Goal: Task Accomplishment & Management: Use online tool/utility

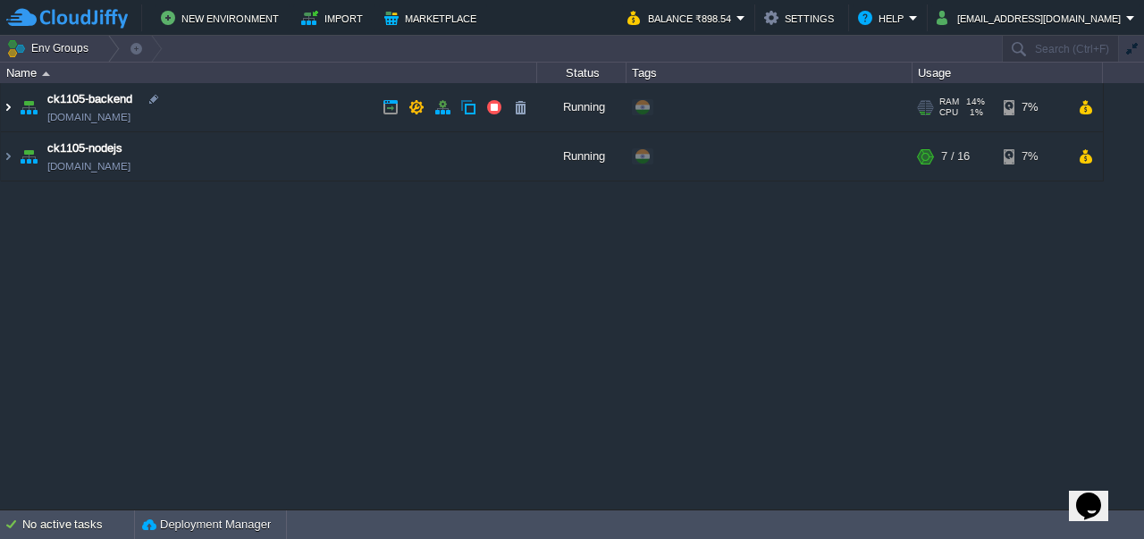
click at [5, 112] on img at bounding box center [8, 107] width 14 height 48
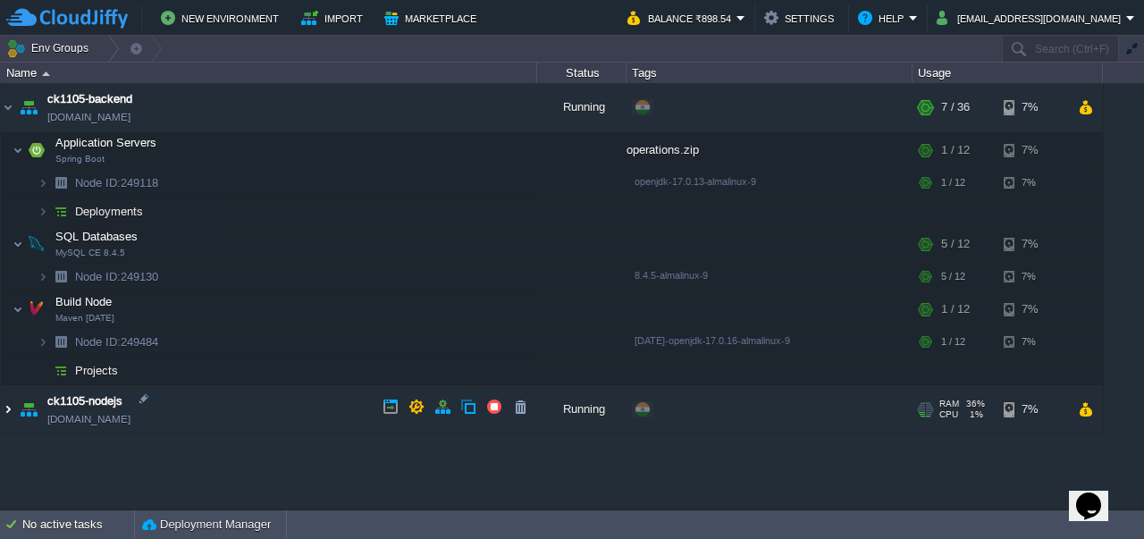
click at [11, 405] on img at bounding box center [8, 409] width 14 height 48
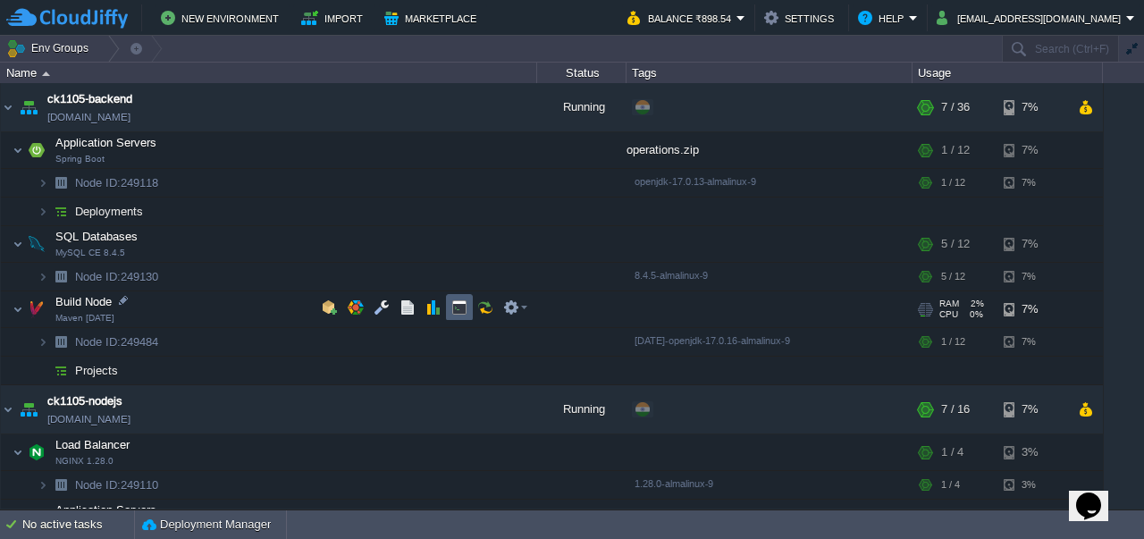
click at [457, 311] on button "button" at bounding box center [459, 307] width 16 height 16
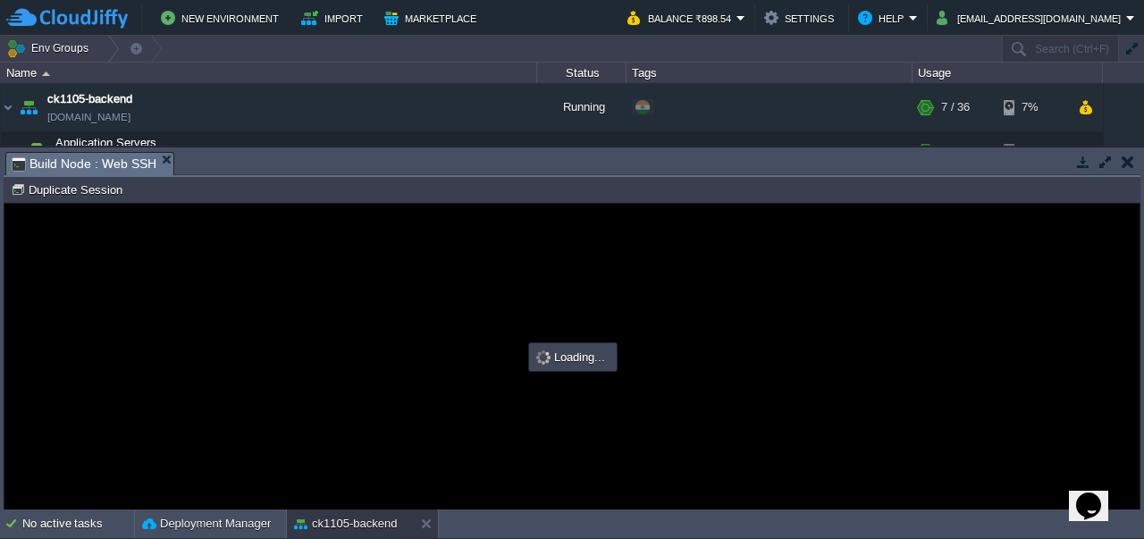
click at [457, 311] on div at bounding box center [571, 357] width 1135 height 306
type input "#000000"
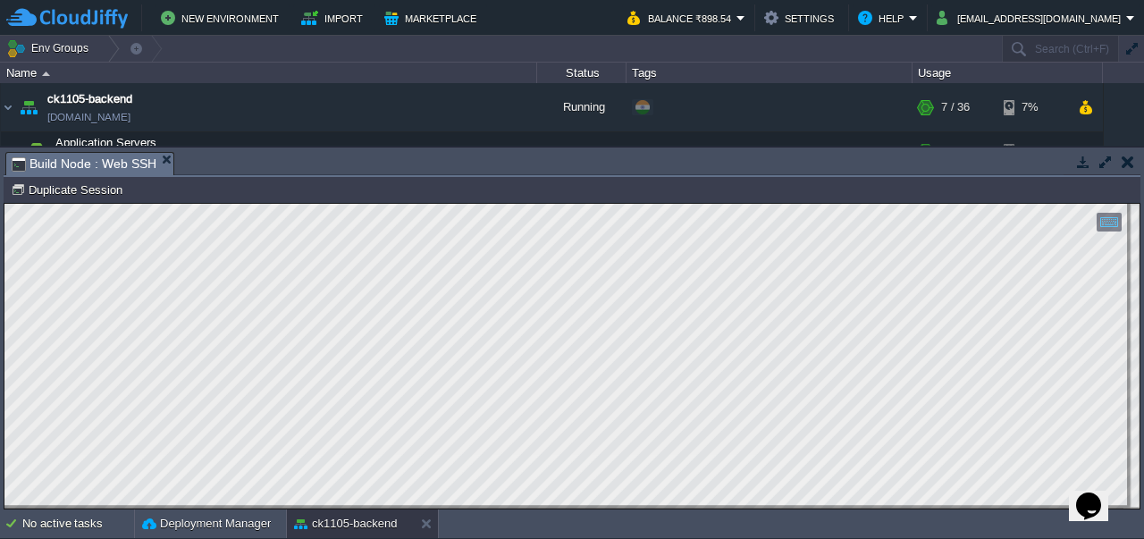
click at [1125, 167] on button "button" at bounding box center [1127, 162] width 13 height 16
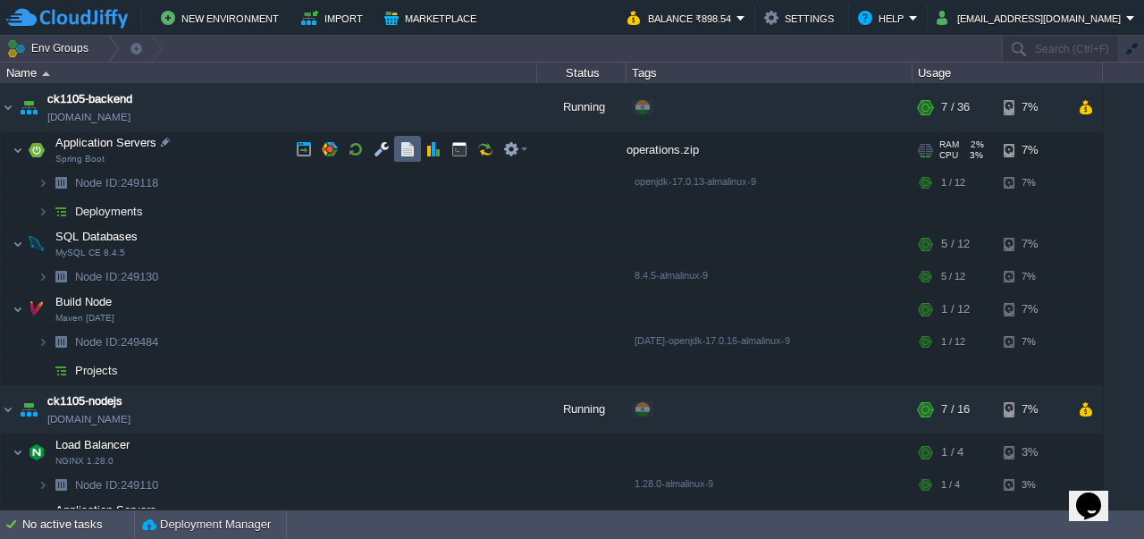
click at [407, 147] on button "button" at bounding box center [407, 149] width 16 height 16
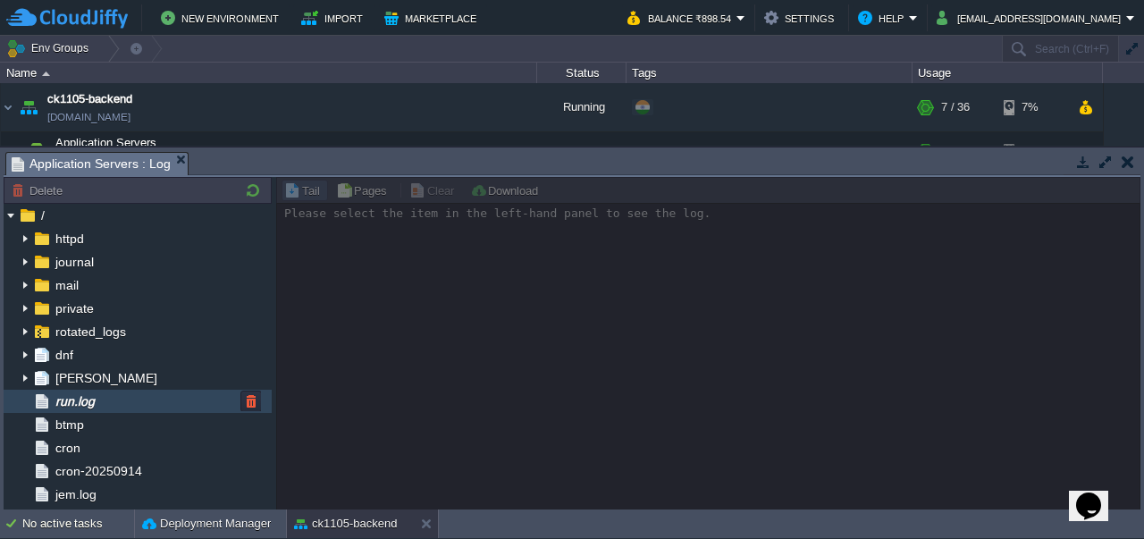
click at [83, 398] on span "run.log" at bounding box center [75, 401] width 46 height 16
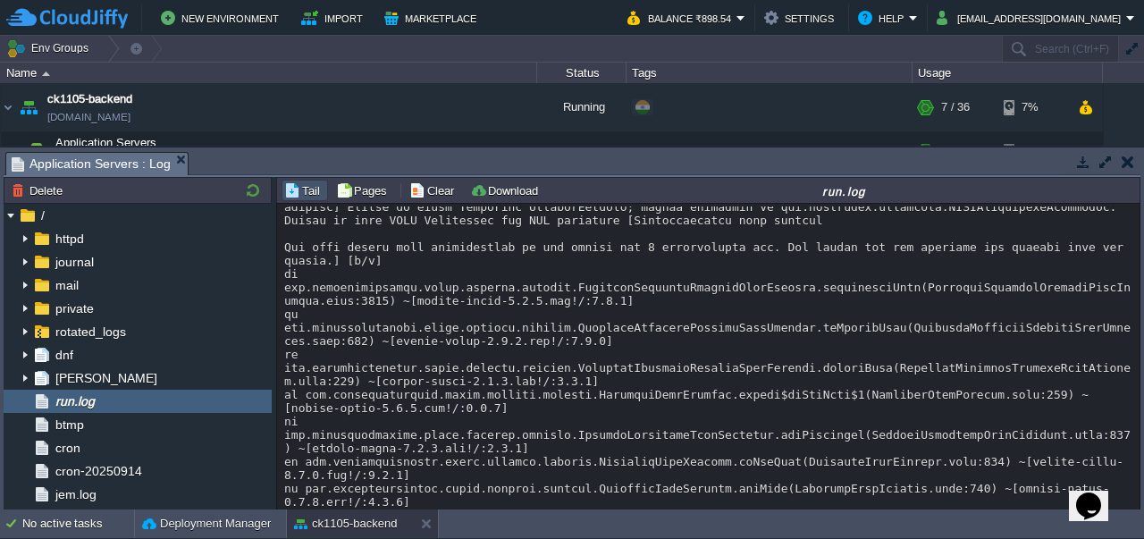
scroll to position [20857, 0]
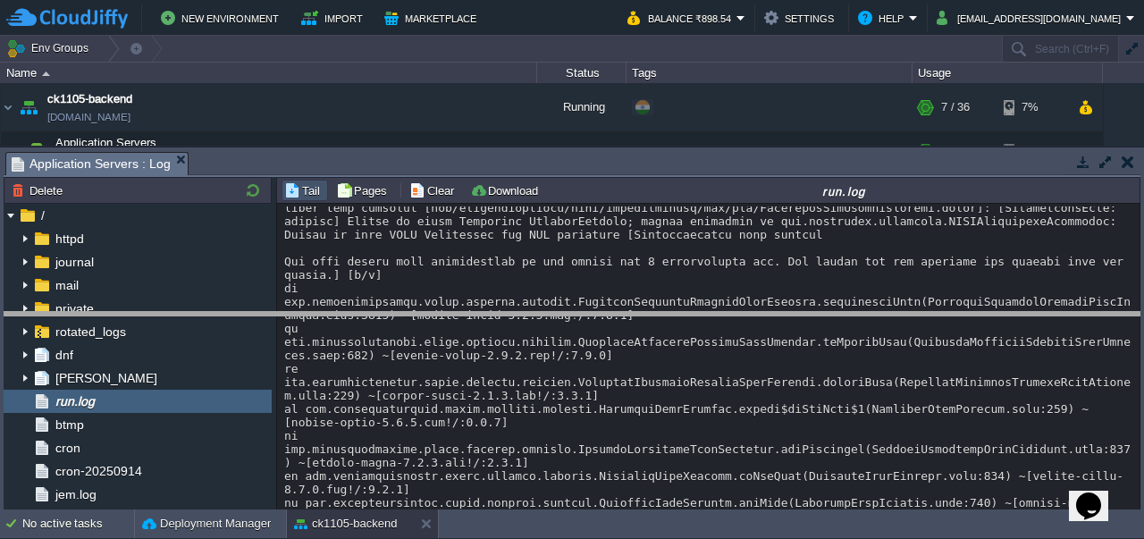
drag, startPoint x: 473, startPoint y: 164, endPoint x: 465, endPoint y: 324, distance: 160.2
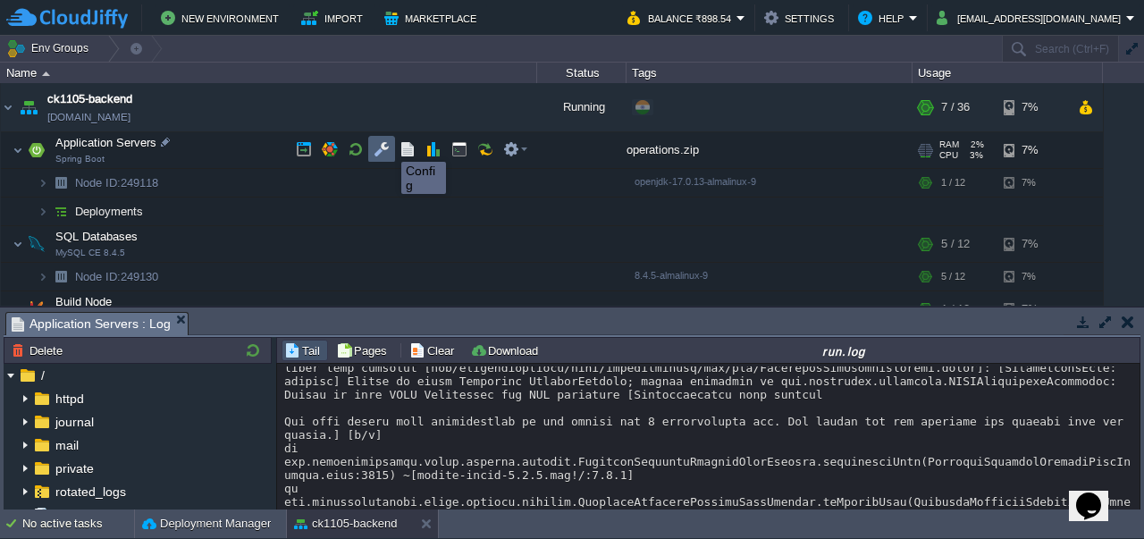
click at [388, 146] on button "button" at bounding box center [381, 149] width 16 height 16
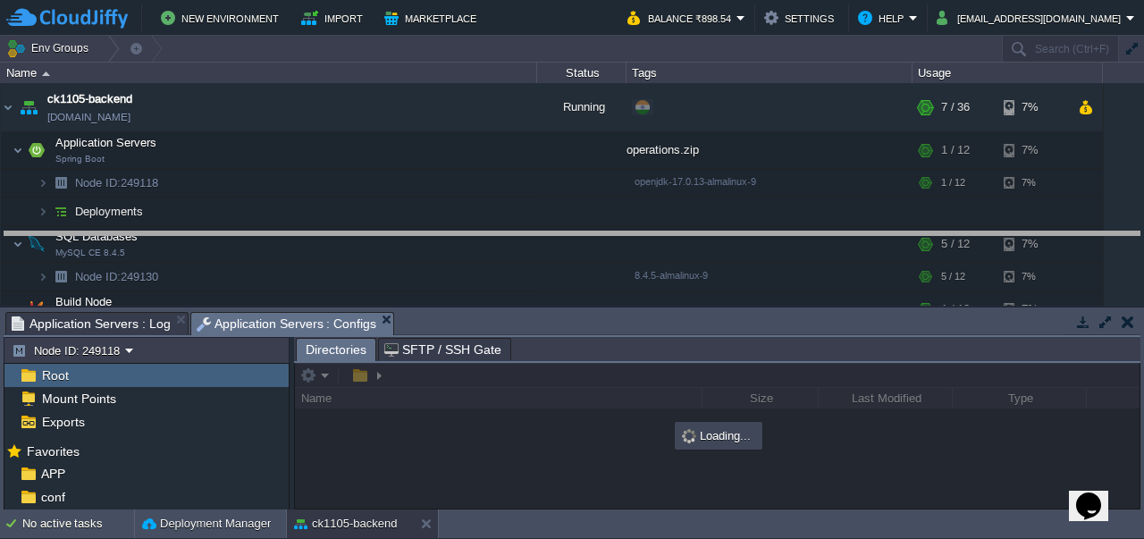
drag, startPoint x: 600, startPoint y: 321, endPoint x: 577, endPoint y: 240, distance: 83.7
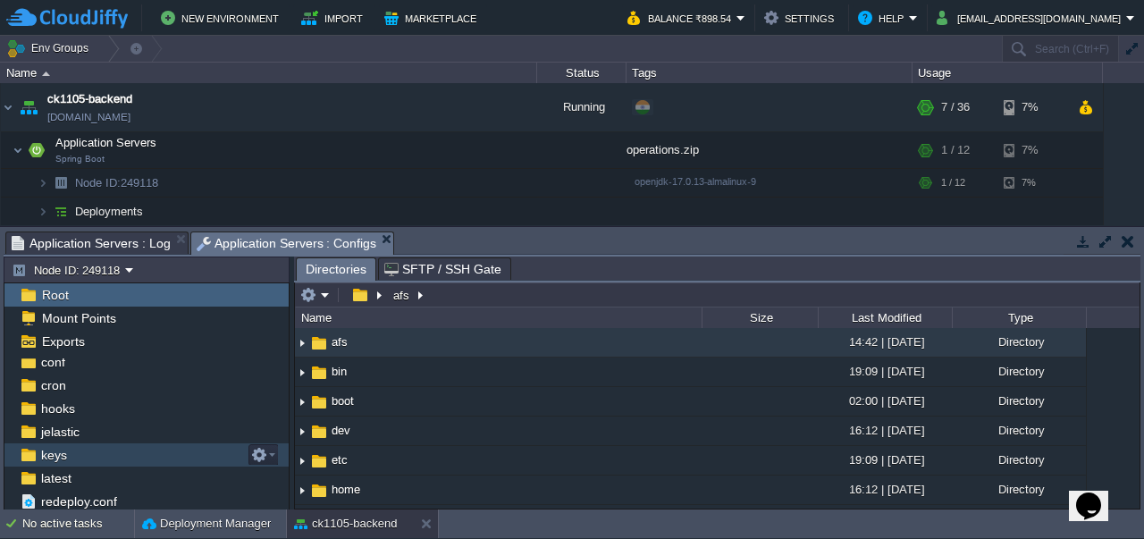
scroll to position [0, 0]
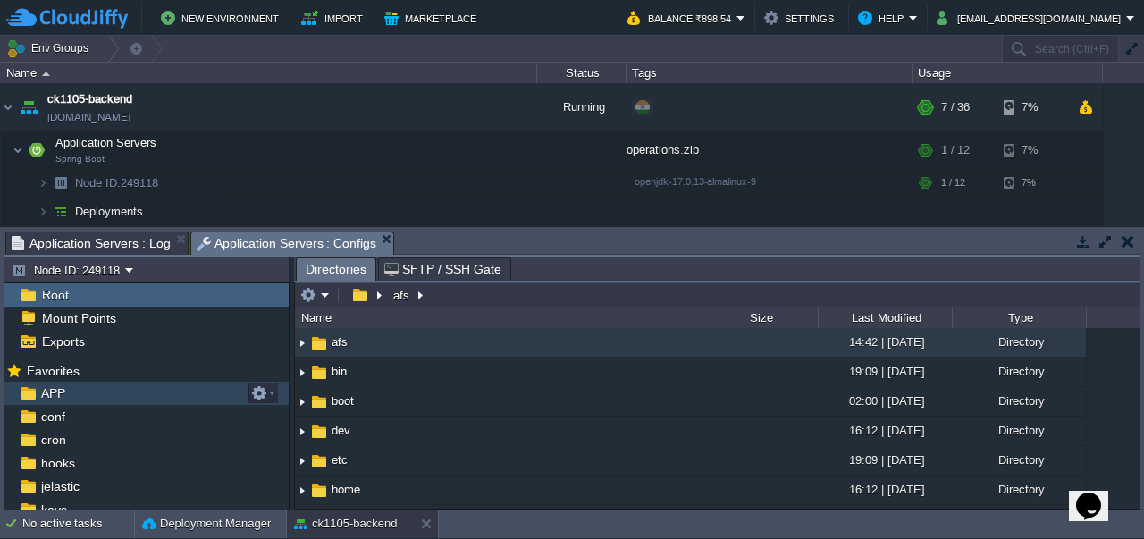
click at [93, 399] on div "APP" at bounding box center [146, 392] width 284 height 23
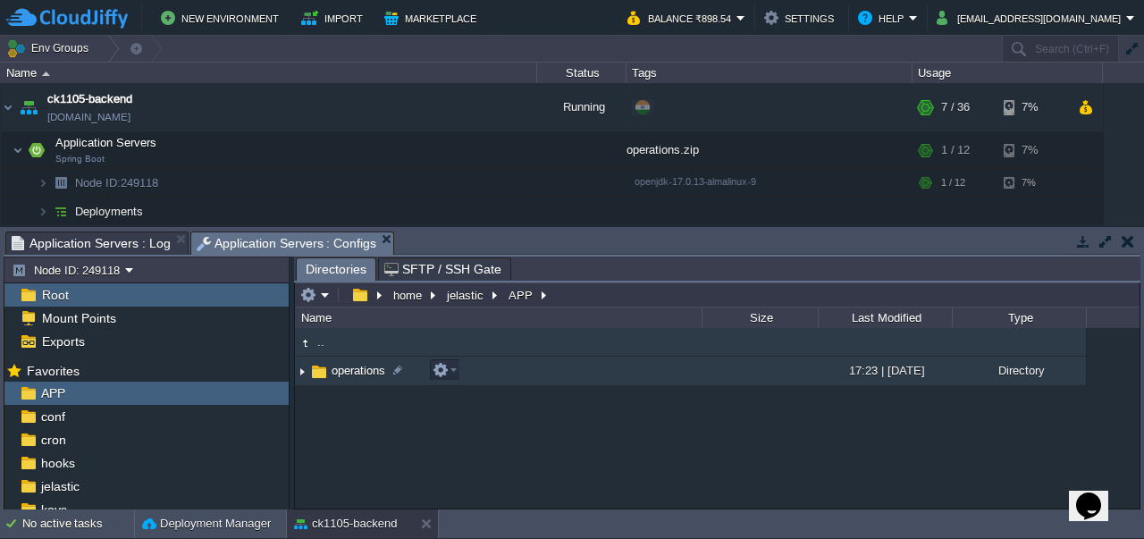
click at [302, 379] on img at bounding box center [302, 371] width 14 height 28
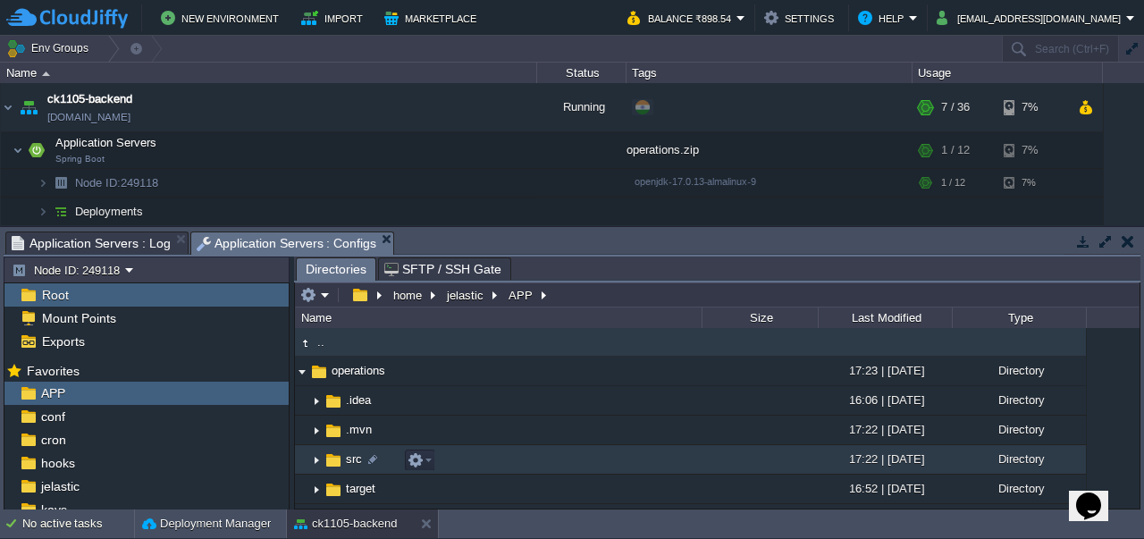
scroll to position [74, 0]
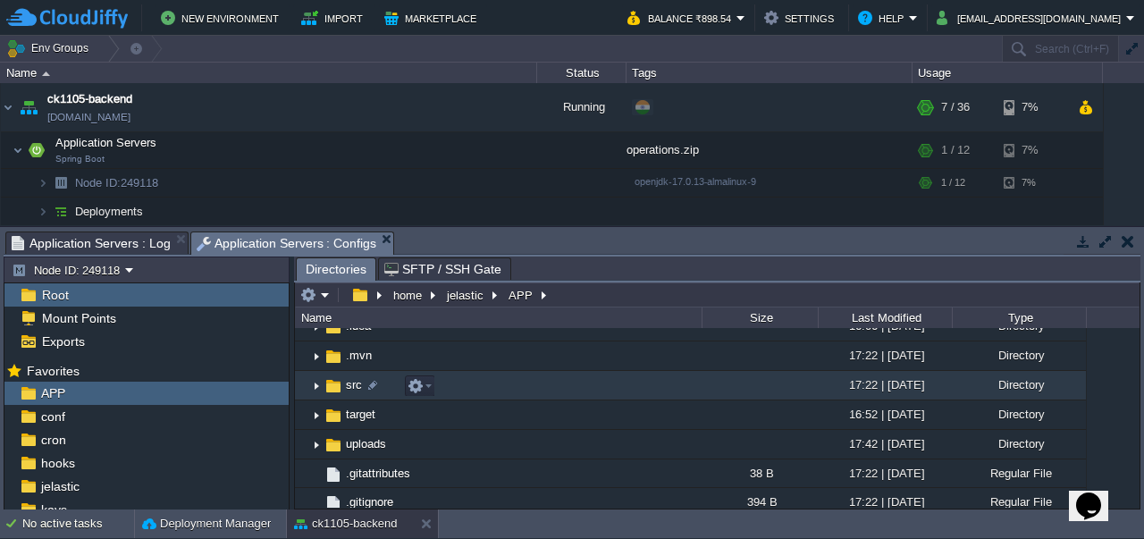
click at [313, 379] on img at bounding box center [316, 386] width 14 height 28
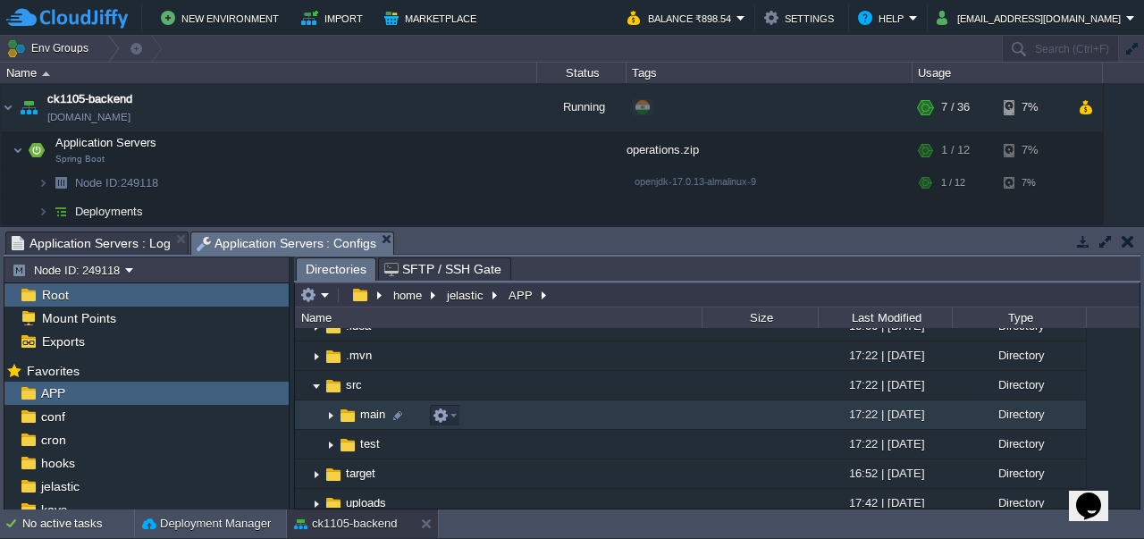
click at [331, 420] on img at bounding box center [330, 415] width 14 height 28
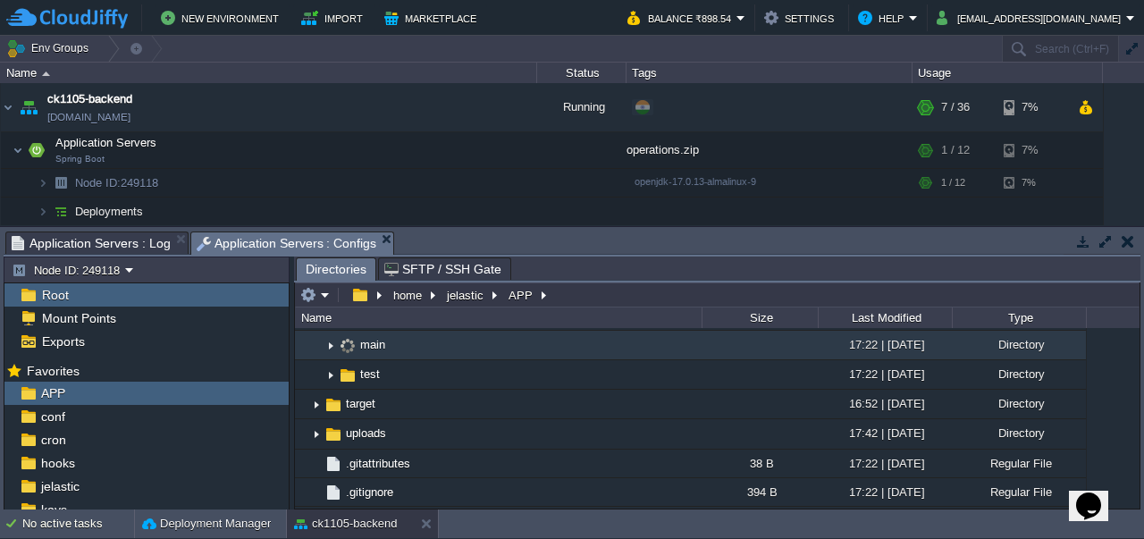
scroll to position [148, 0]
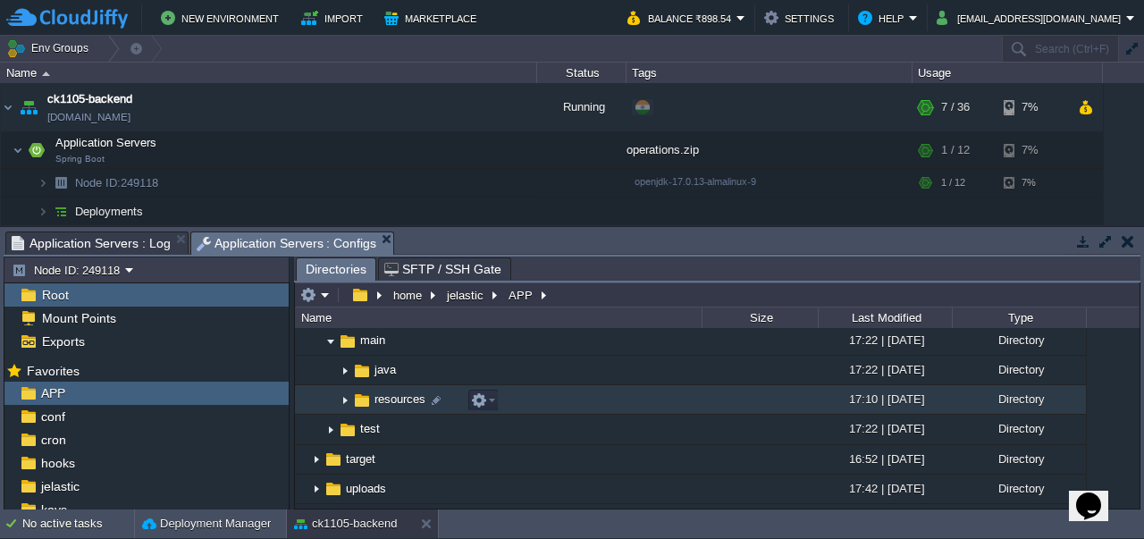
click at [346, 401] on img at bounding box center [345, 400] width 14 height 28
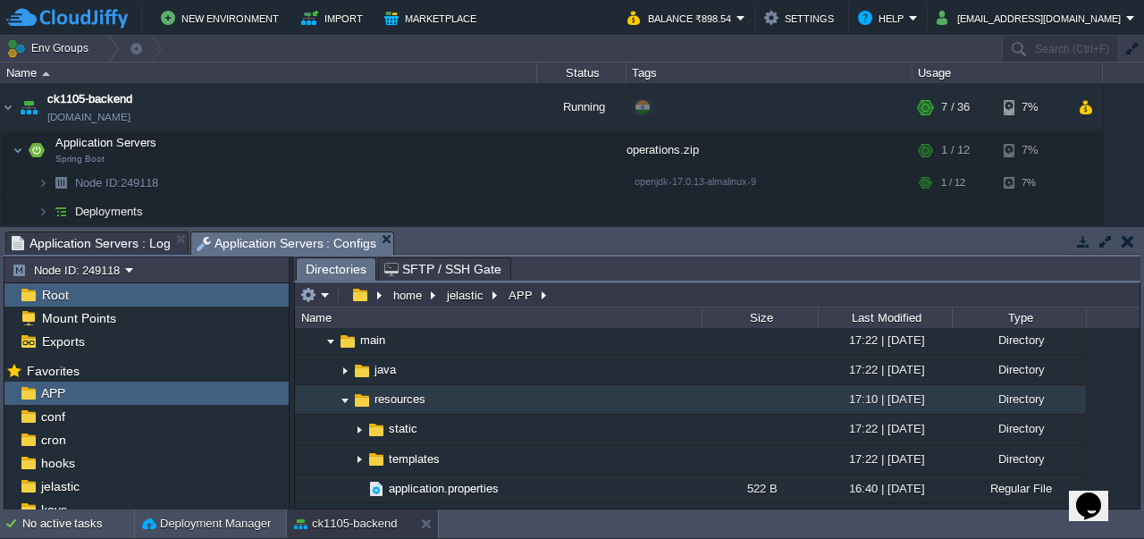
scroll to position [179, 0]
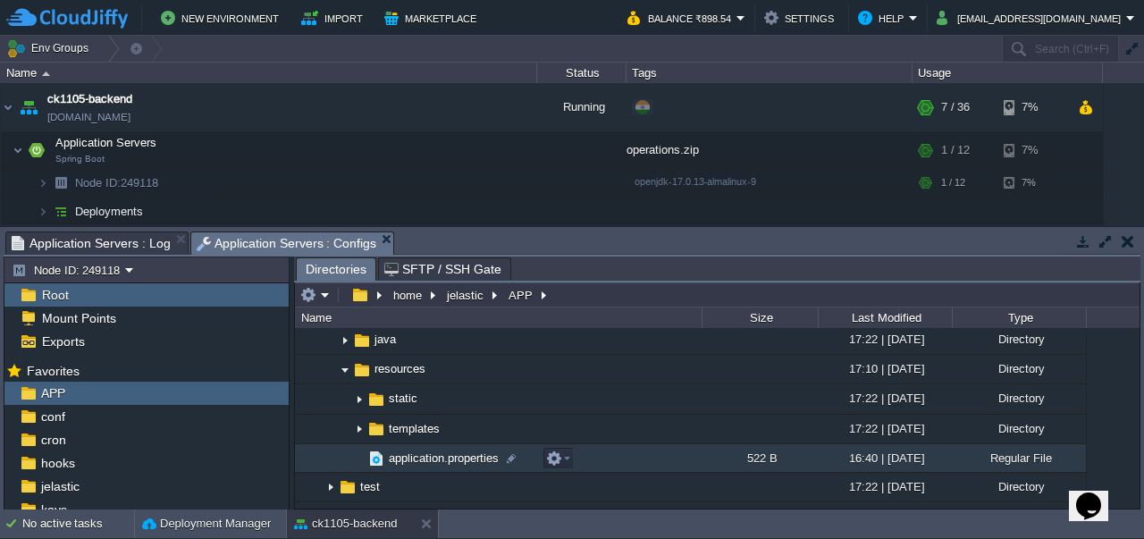
click at [425, 455] on span "application.properties" at bounding box center [443, 457] width 115 height 15
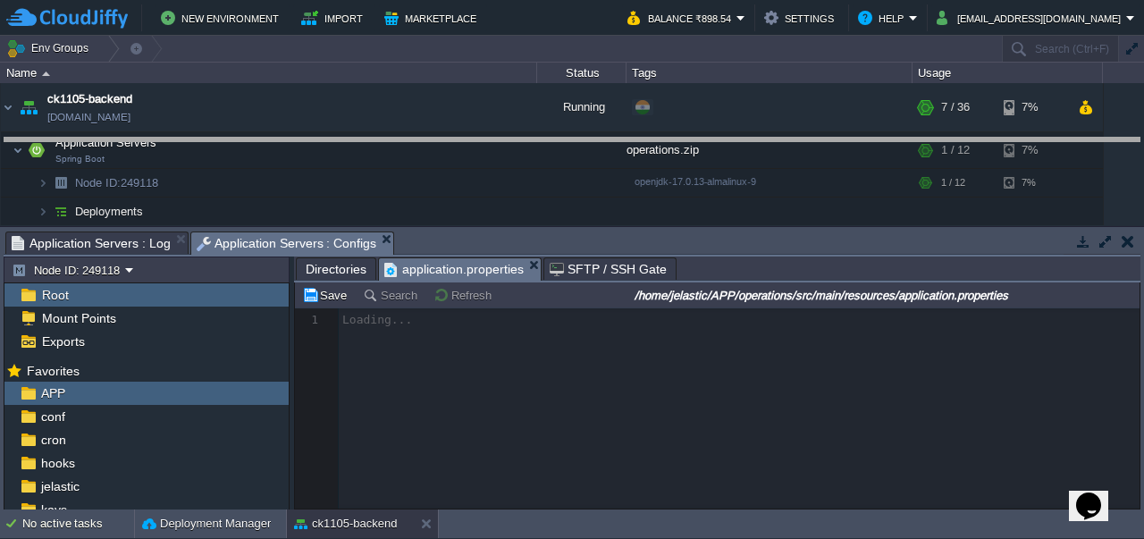
drag, startPoint x: 533, startPoint y: 238, endPoint x: 521, endPoint y: 130, distance: 108.8
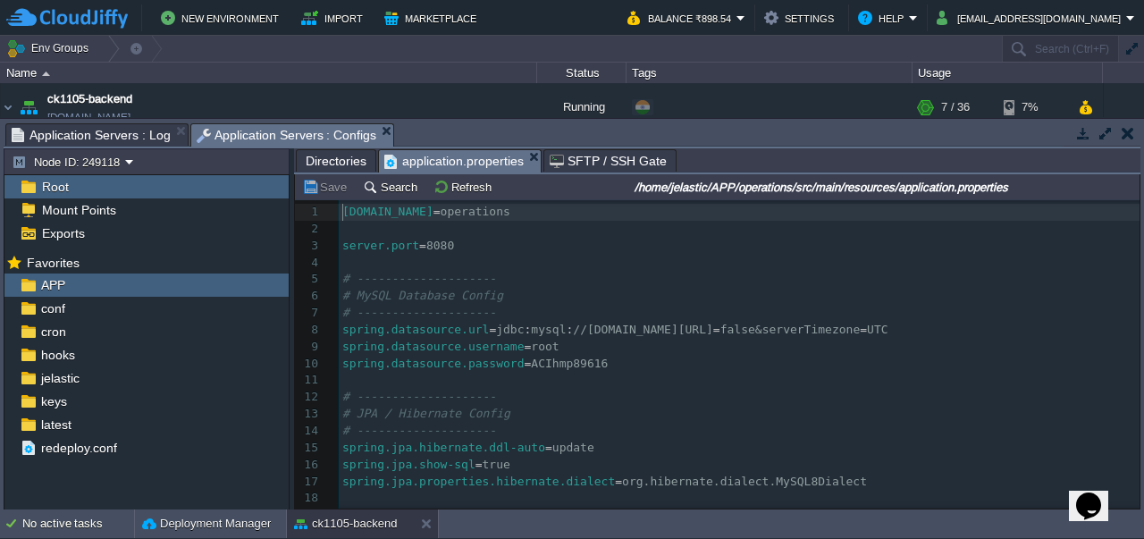
scroll to position [35, 0]
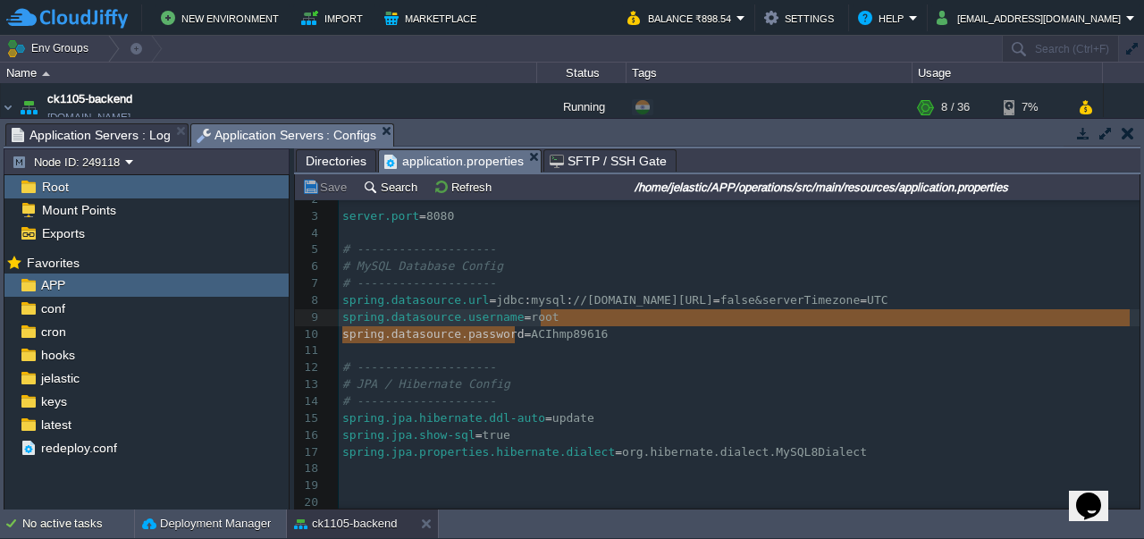
type textarea "ACIhmp89616"
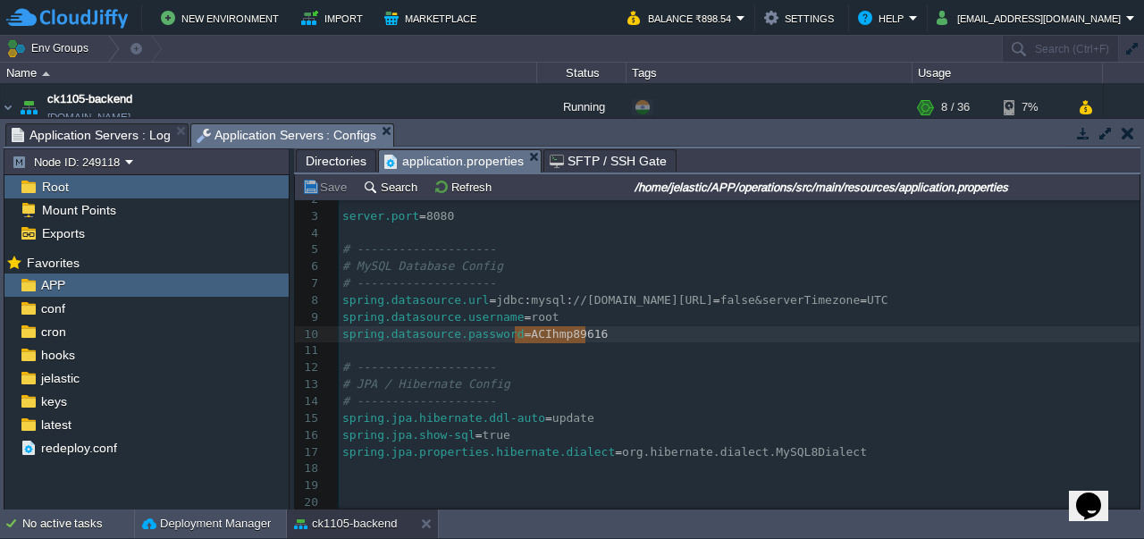
drag, startPoint x: 515, startPoint y: 329, endPoint x: 591, endPoint y: 324, distance: 75.2
click at [636, 348] on pre "​" at bounding box center [739, 350] width 800 height 17
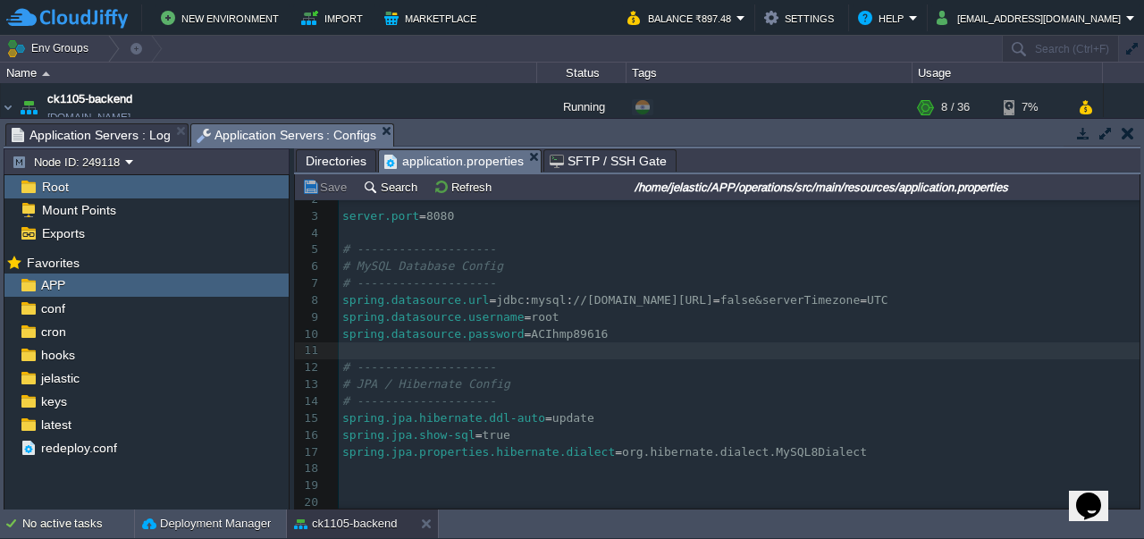
click at [599, 326] on pre "spring.datasource.password = ACIhmp89616" at bounding box center [739, 334] width 800 height 17
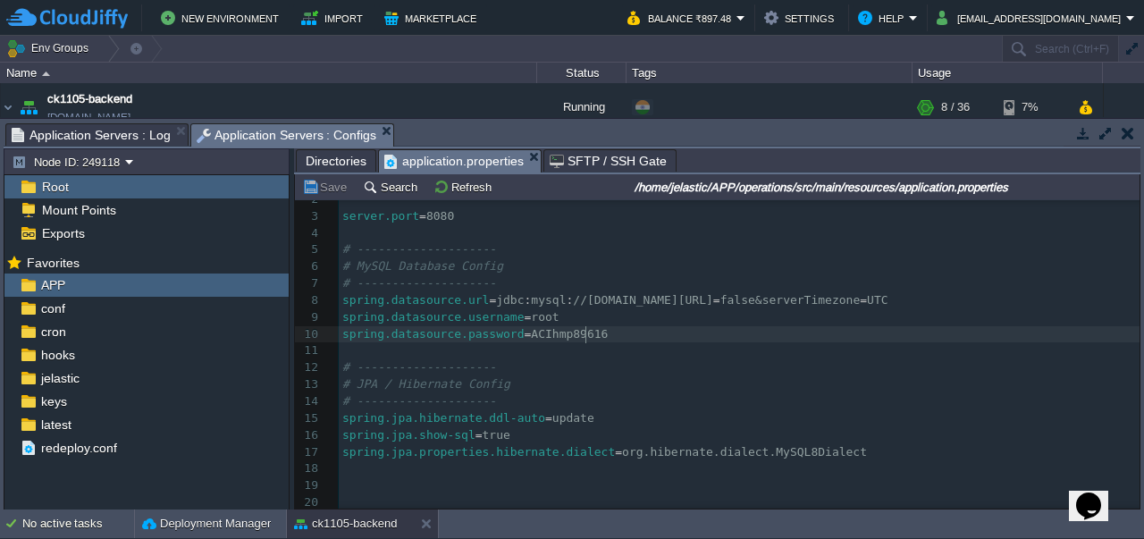
click at [561, 312] on pre "spring.datasource.username = root" at bounding box center [739, 317] width 800 height 17
type textarea "root"
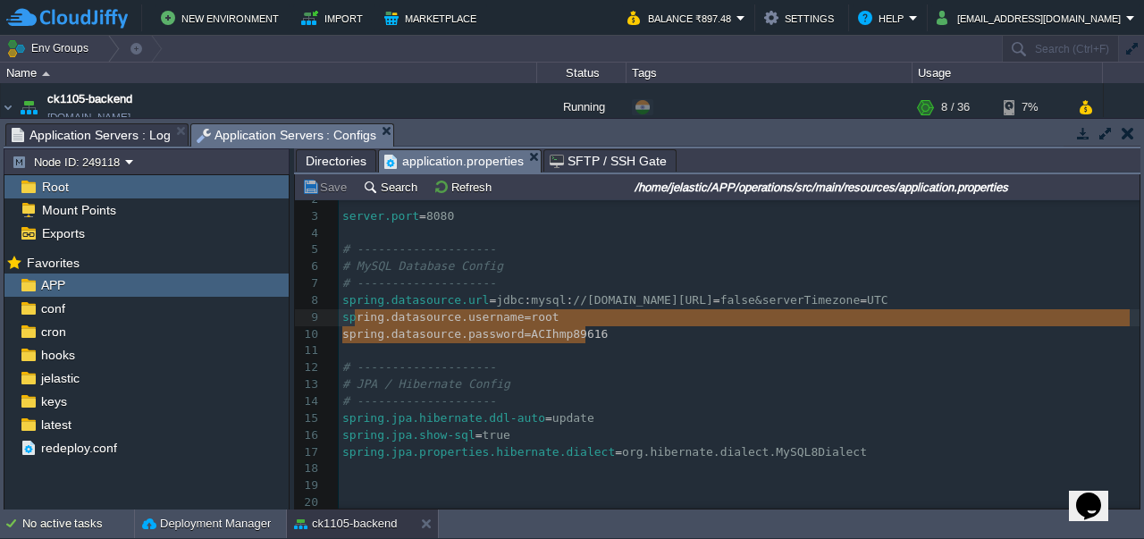
type textarea "spring.datasource.username=root spring.datasource.password=ACIhmp89616"
drag, startPoint x: 601, startPoint y: 335, endPoint x: 338, endPoint y: 314, distance: 264.3
click at [399, 348] on pre "​" at bounding box center [739, 350] width 800 height 17
type textarea "spring.datasource.url=jdbc:mysql://[DOMAIN_NAME][URL] spring.datasource.usernam…"
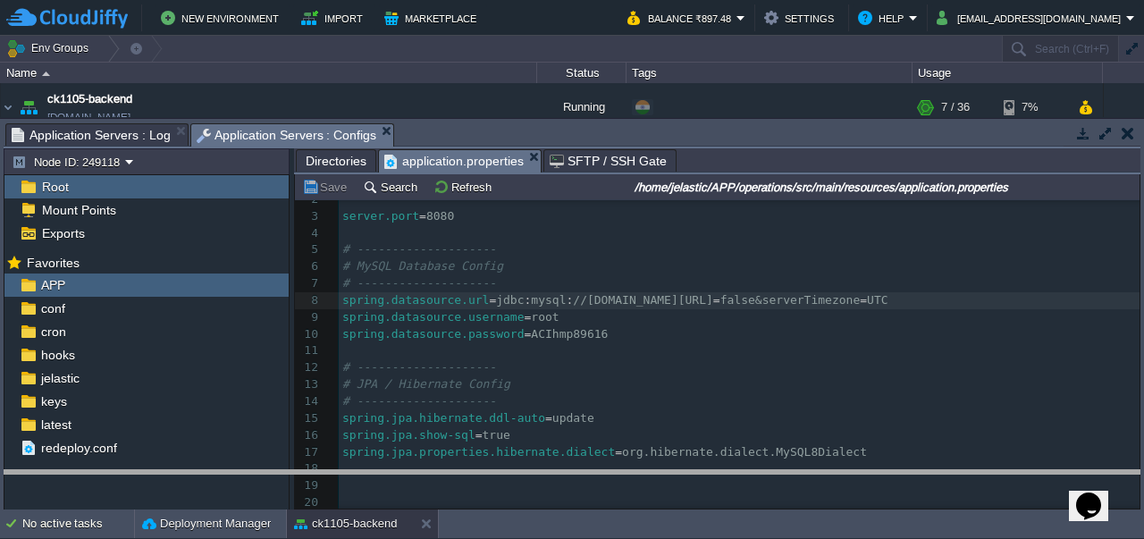
drag, startPoint x: 409, startPoint y: 128, endPoint x: 516, endPoint y: 478, distance: 366.2
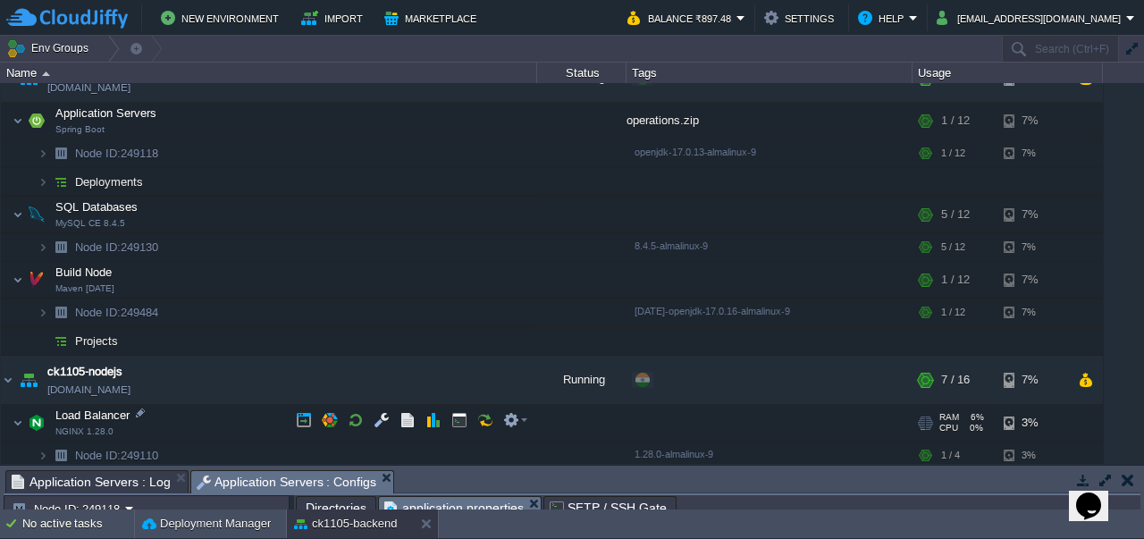
scroll to position [125, 0]
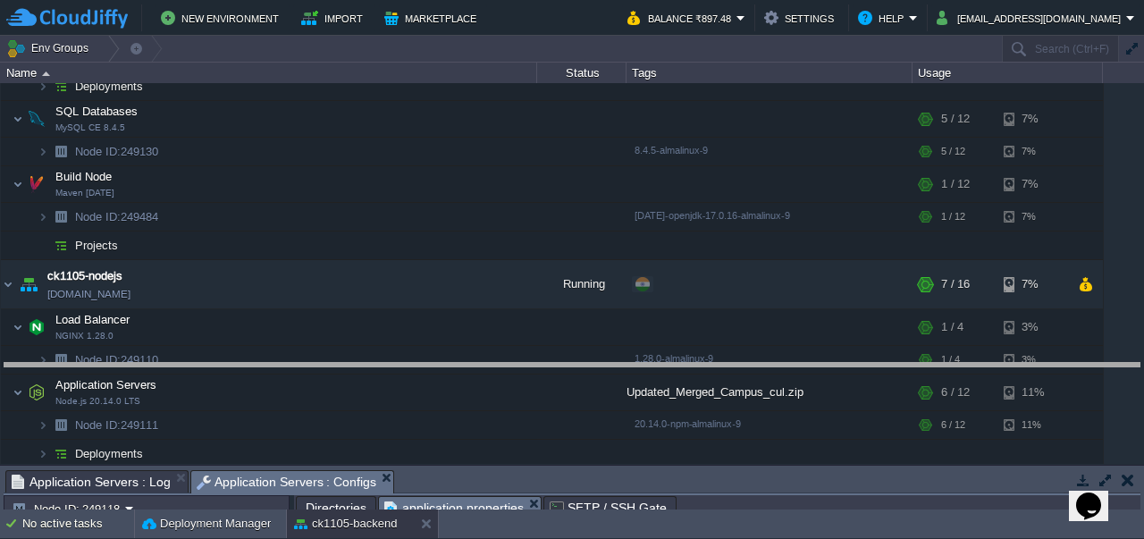
drag, startPoint x: 448, startPoint y: 480, endPoint x: 439, endPoint y: 372, distance: 108.5
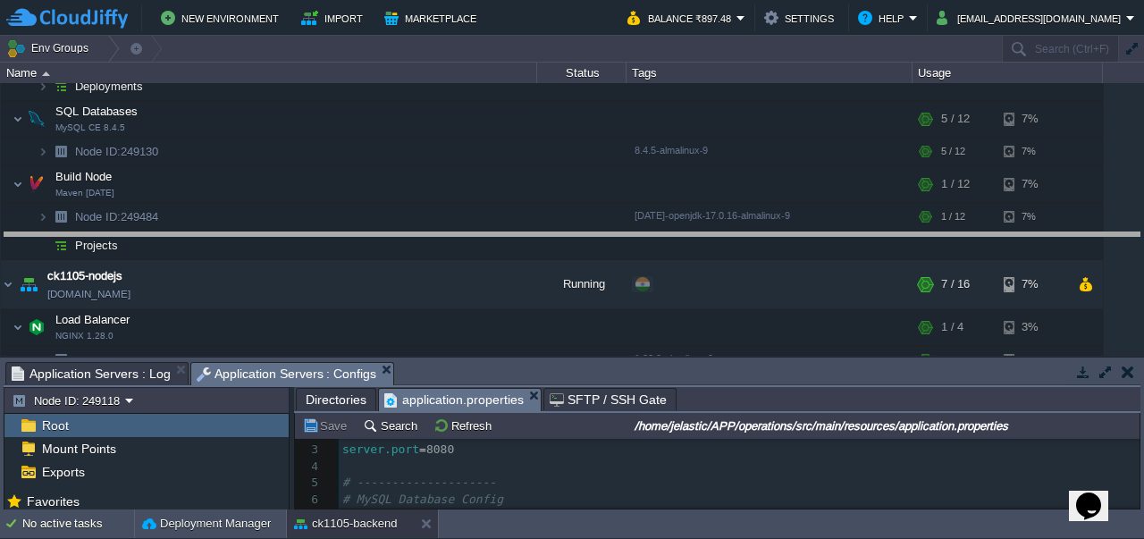
drag, startPoint x: 420, startPoint y: 365, endPoint x: 414, endPoint y: 233, distance: 132.4
click at [414, 233] on body "New Environment Import Marketplace Bonus ₹0.00 Upgrade Account Balance ₹897.48 …" at bounding box center [572, 269] width 1144 height 539
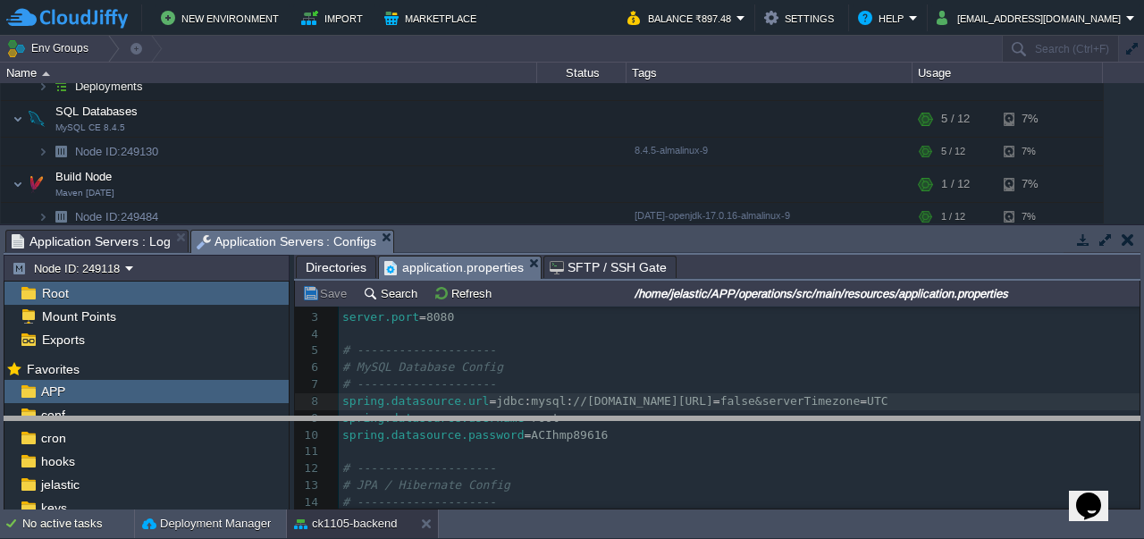
drag, startPoint x: 438, startPoint y: 236, endPoint x: 428, endPoint y: 424, distance: 188.8
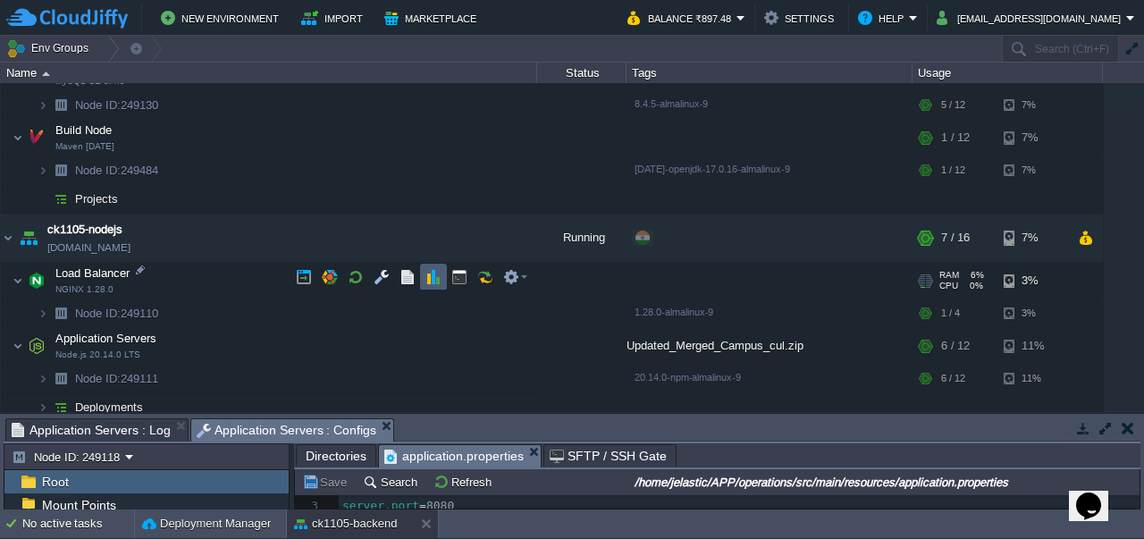
scroll to position [177, 0]
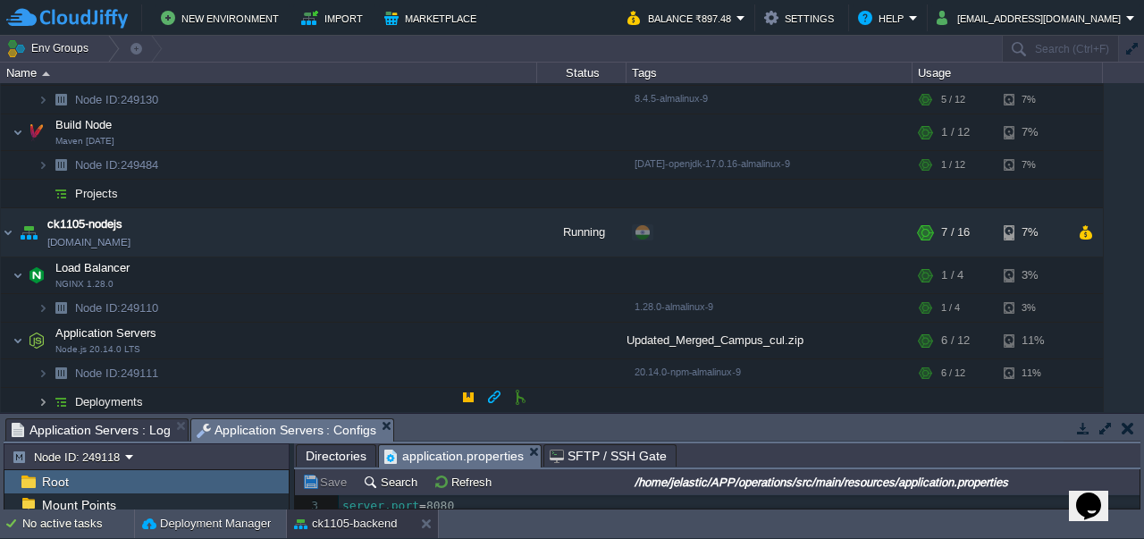
click at [41, 394] on img at bounding box center [43, 402] width 11 height 28
click at [44, 396] on img at bounding box center [43, 402] width 11 height 28
click at [43, 399] on img at bounding box center [43, 402] width 11 height 28
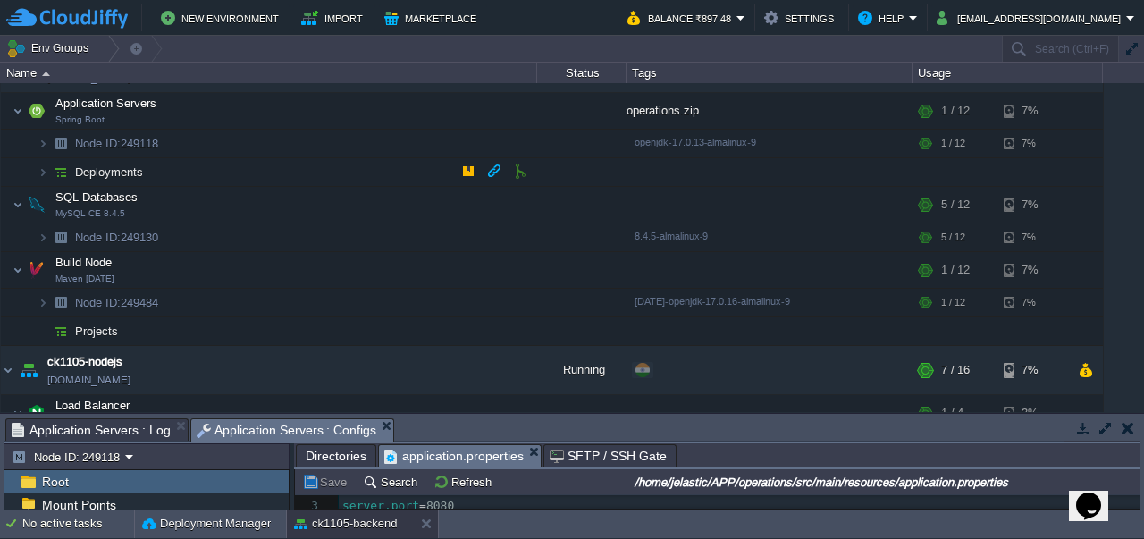
scroll to position [0, 0]
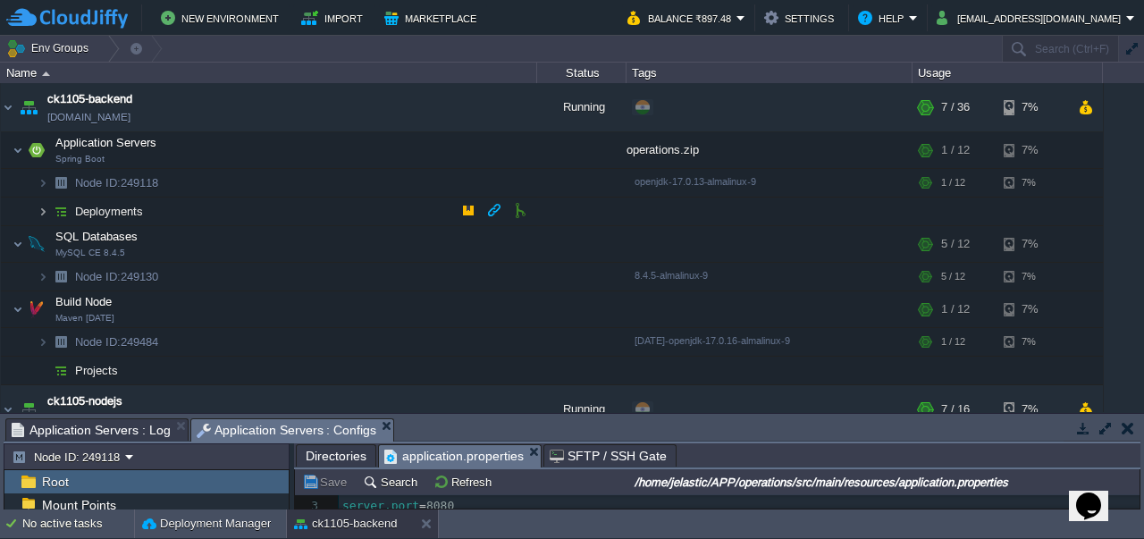
click at [42, 214] on img at bounding box center [43, 211] width 11 height 28
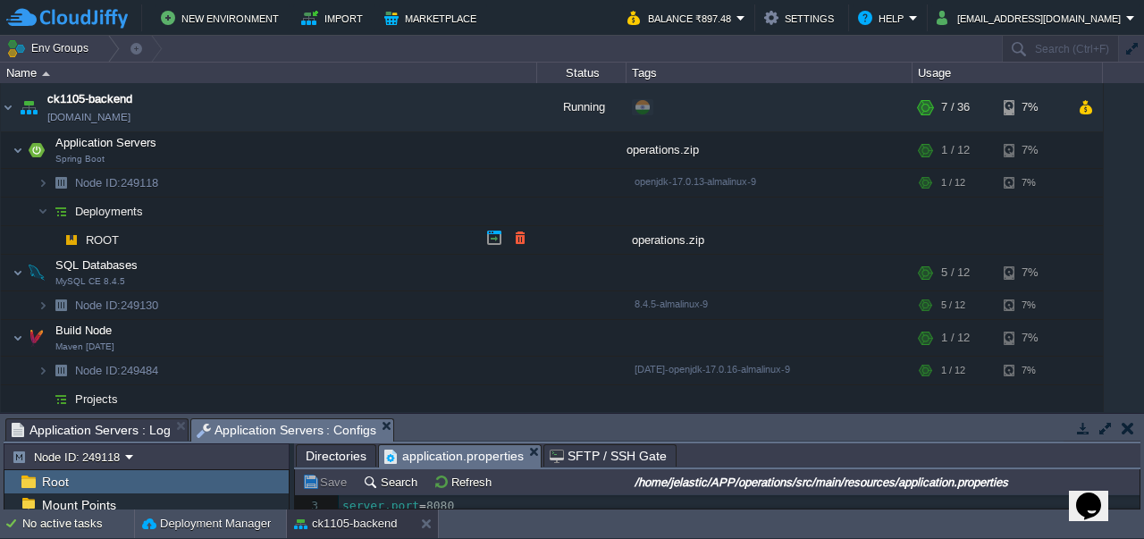
click at [105, 239] on span "ROOT" at bounding box center [103, 239] width 38 height 15
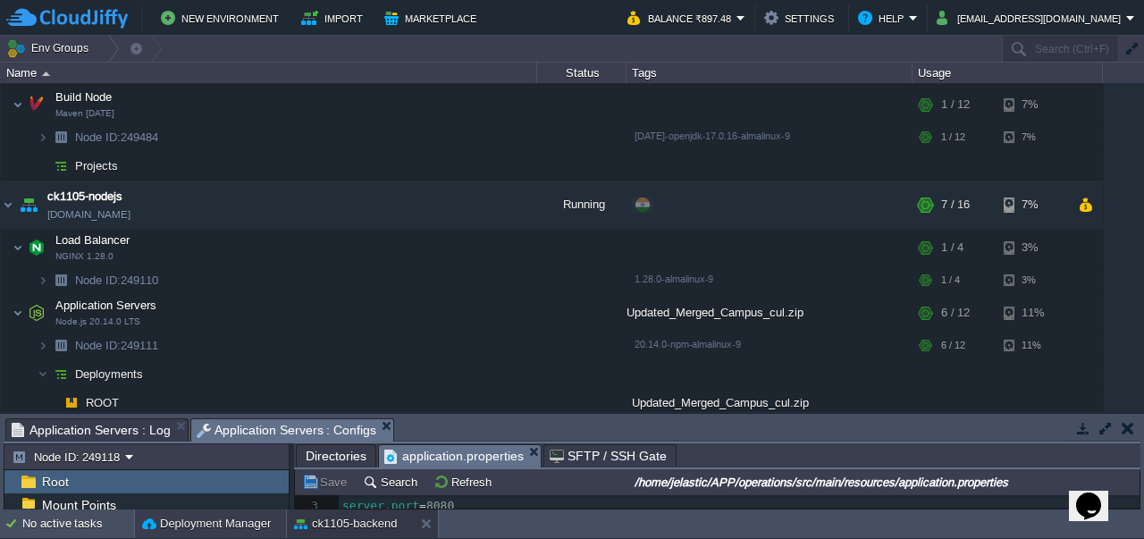
click at [170, 529] on button "Deployment Manager" at bounding box center [206, 524] width 129 height 18
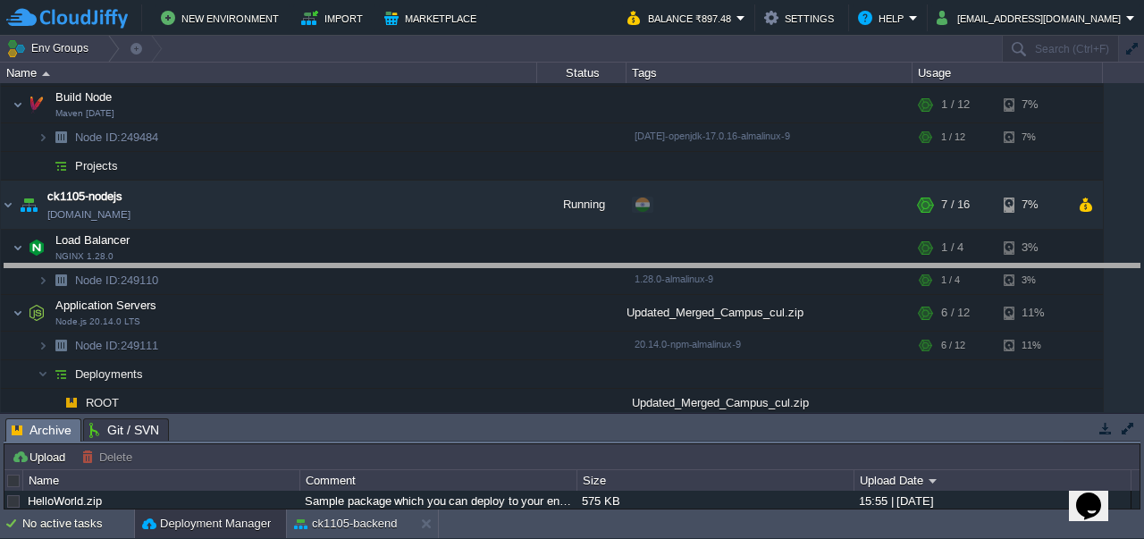
drag, startPoint x: 252, startPoint y: 423, endPoint x: 272, endPoint y: 268, distance: 155.8
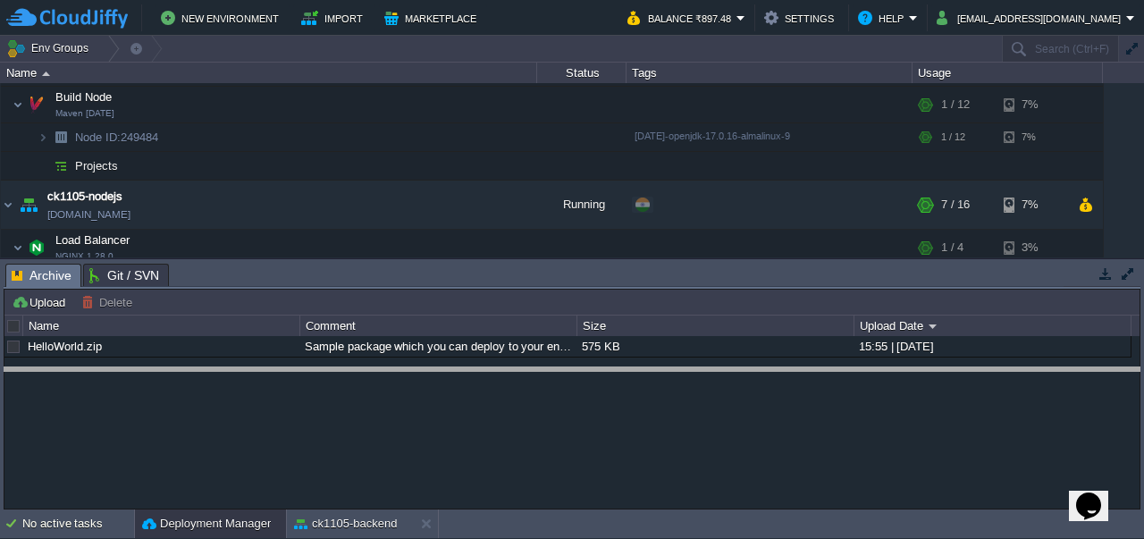
drag, startPoint x: 272, startPoint y: 268, endPoint x: 306, endPoint y: 372, distance: 109.3
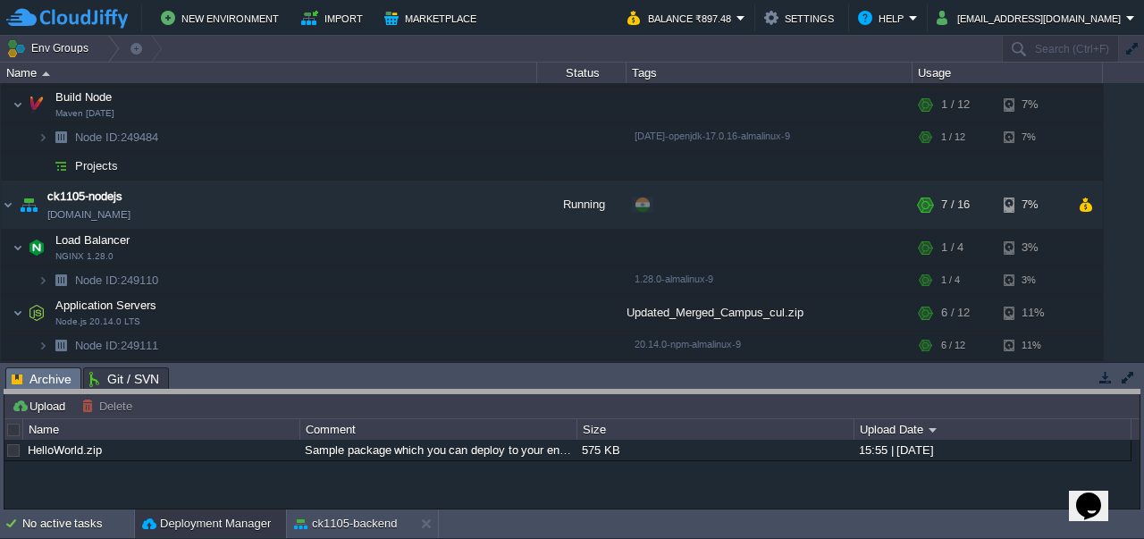
drag, startPoint x: 341, startPoint y: 370, endPoint x: 332, endPoint y: 392, distance: 24.1
click at [332, 392] on body "New Environment Import Marketplace Bonus ₹0.00 Upgrade Account Balance ₹897.48 …" at bounding box center [572, 269] width 1144 height 539
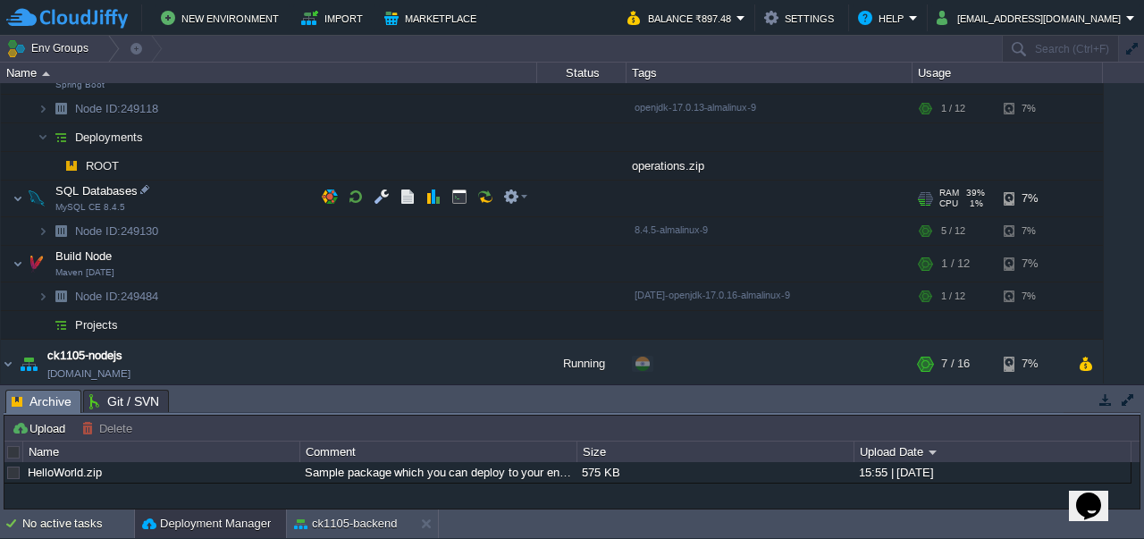
scroll to position [0, 0]
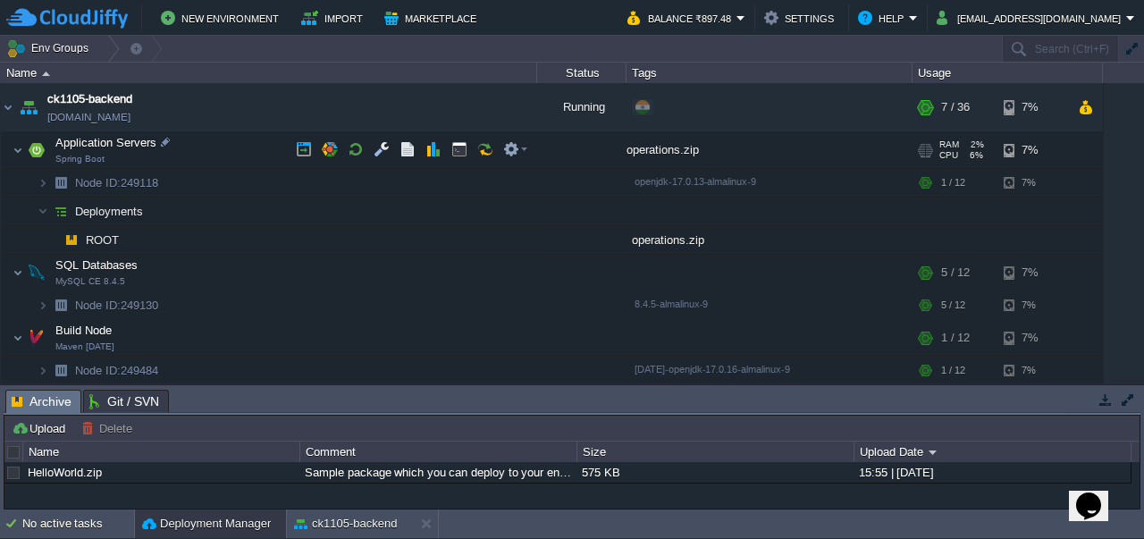
click at [10, 144] on img at bounding box center [7, 140] width 12 height 16
